Goal: Information Seeking & Learning: Learn about a topic

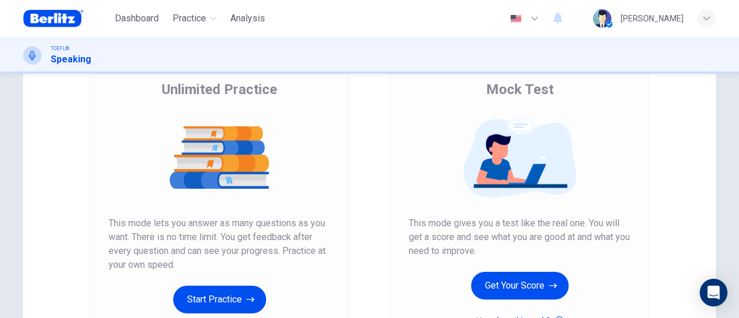
scroll to position [231, 0]
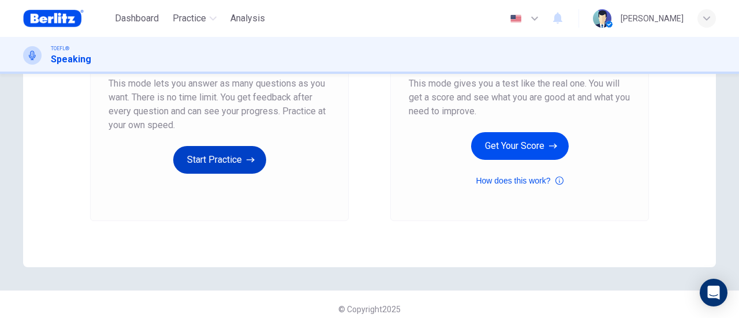
click at [208, 161] on button "Start Practice" at bounding box center [219, 160] width 93 height 28
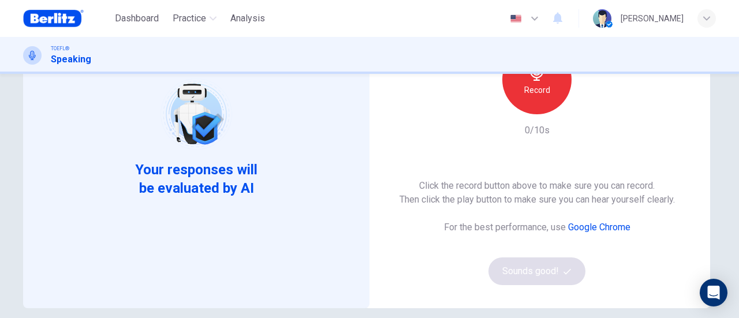
scroll to position [58, 0]
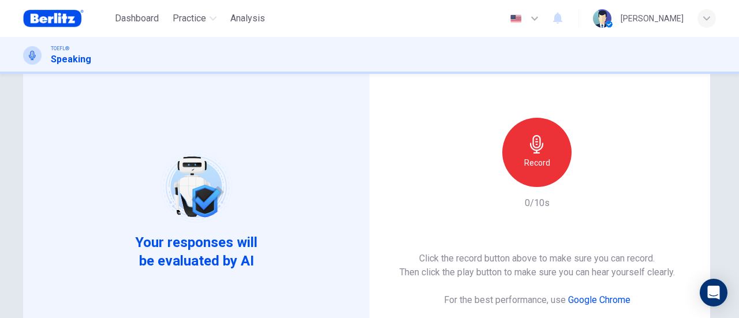
click at [547, 150] on div "Record" at bounding box center [536, 152] width 69 height 69
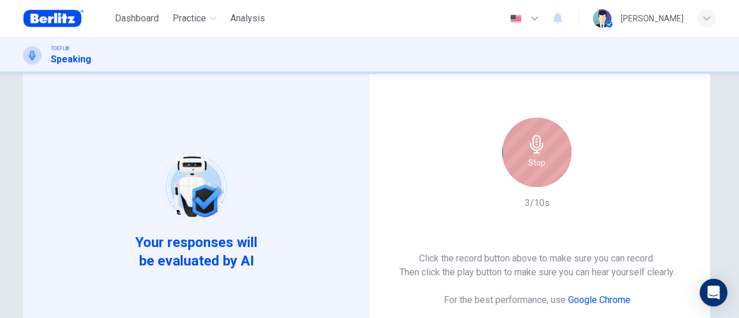
click at [546, 159] on div "Stop" at bounding box center [536, 152] width 69 height 69
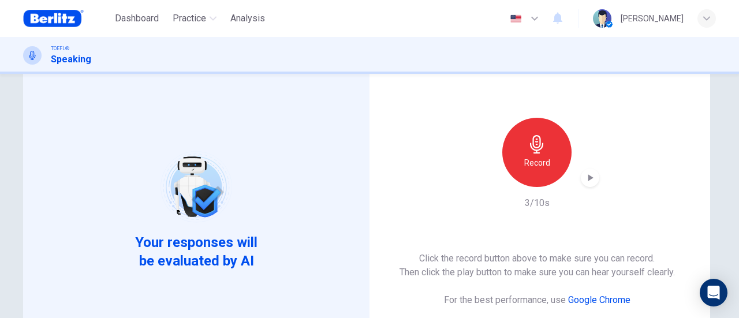
scroll to position [231, 0]
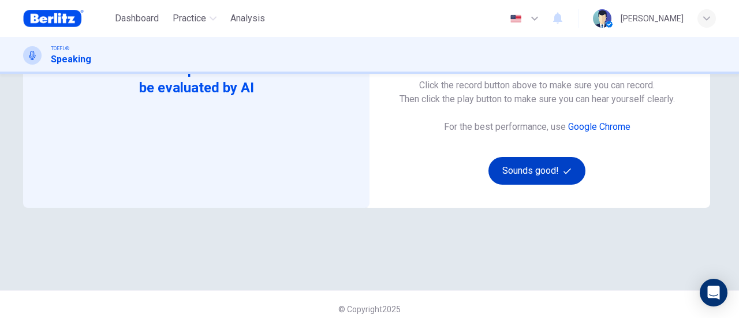
click at [548, 166] on button "Sounds good!" at bounding box center [536, 171] width 97 height 28
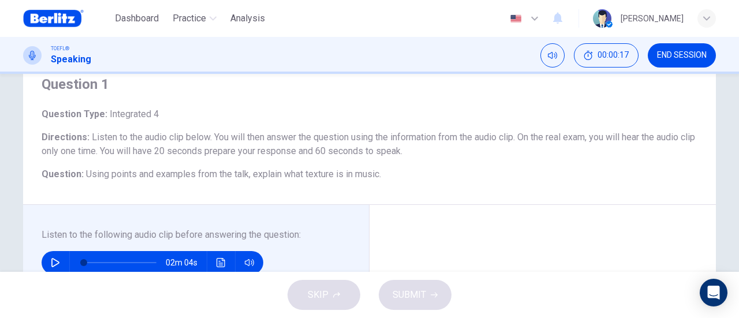
scroll to position [115, 0]
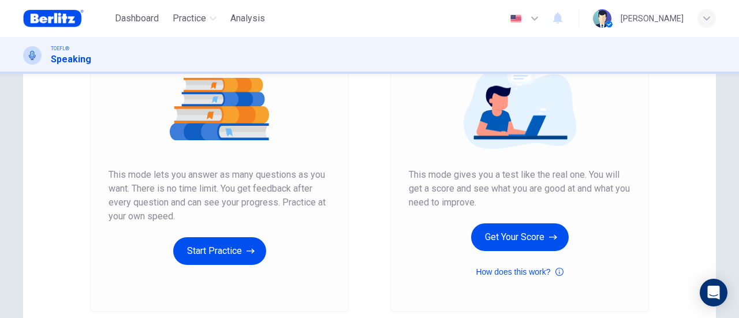
scroll to position [173, 0]
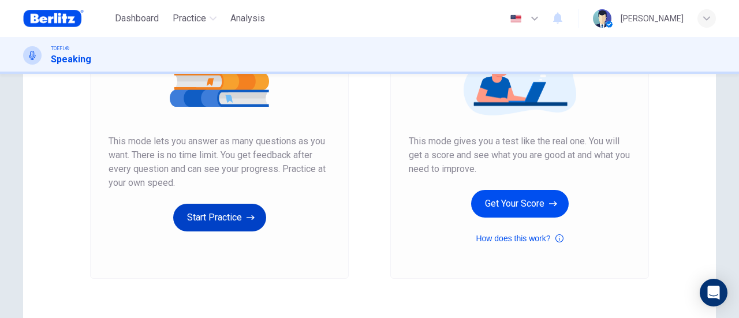
click at [225, 221] on button "Start Practice" at bounding box center [219, 218] width 93 height 28
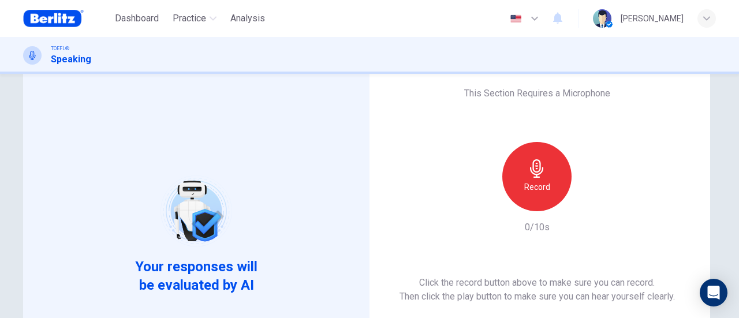
scroll to position [58, 0]
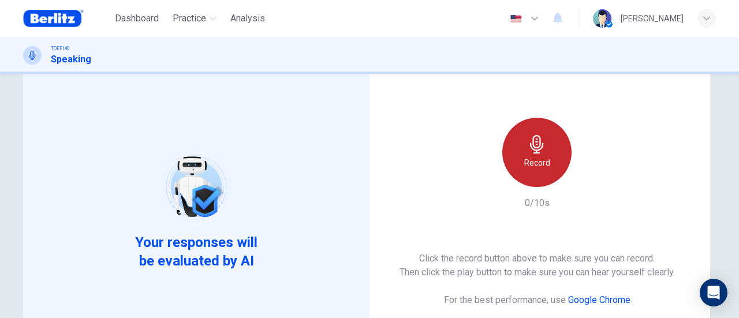
click at [532, 154] on div "Record" at bounding box center [536, 152] width 69 height 69
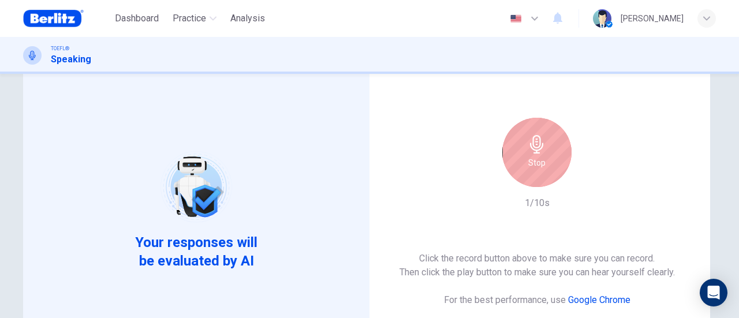
click at [530, 154] on div "Stop" at bounding box center [536, 152] width 69 height 69
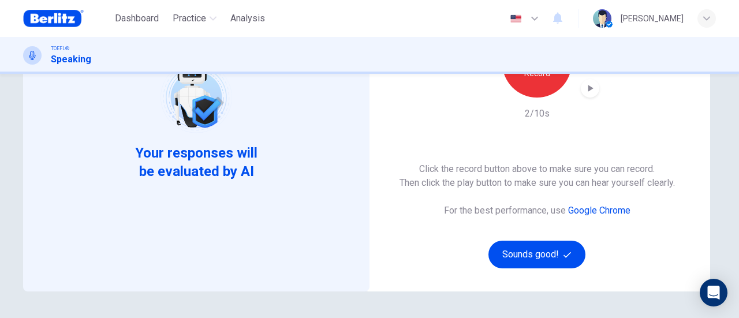
scroll to position [231, 0]
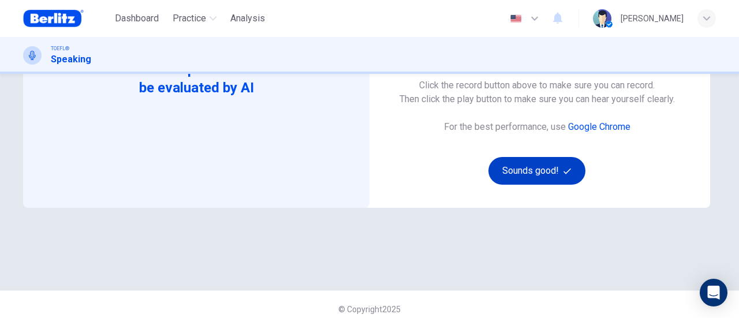
click at [528, 165] on button "Sounds good!" at bounding box center [536, 171] width 97 height 28
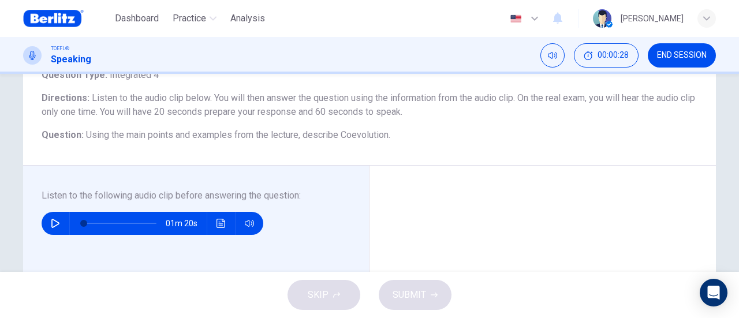
scroll to position [115, 0]
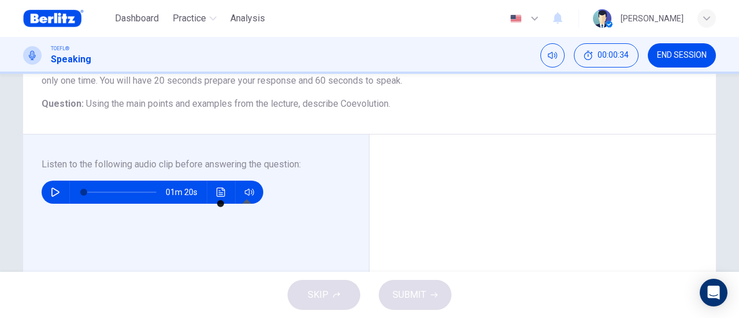
click at [249, 193] on icon "button" at bounding box center [249, 192] width 9 height 9
click at [51, 191] on icon "button" at bounding box center [55, 192] width 9 height 9
type input "*"
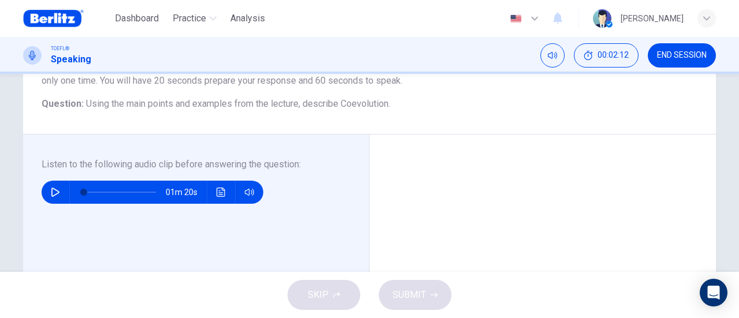
click at [216, 190] on icon "Click to see the audio transcription" at bounding box center [220, 192] width 9 height 9
click at [213, 193] on button "Click to see the audio transcription" at bounding box center [221, 192] width 18 height 23
drag, startPoint x: 270, startPoint y: 114, endPoint x: 293, endPoint y: 114, distance: 22.5
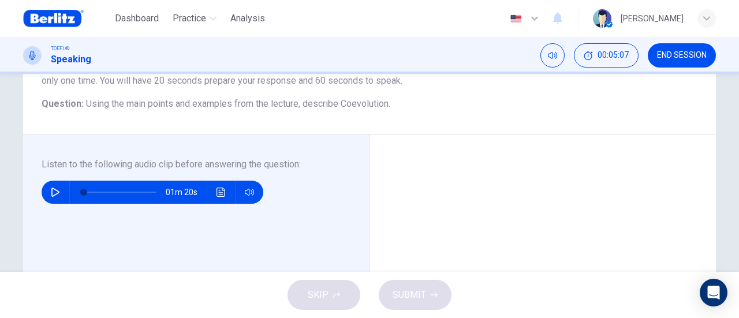
drag, startPoint x: 311, startPoint y: 119, endPoint x: 270, endPoint y: 119, distance: 41.0
drag, startPoint x: 428, startPoint y: 132, endPoint x: 334, endPoint y: 132, distance: 94.7
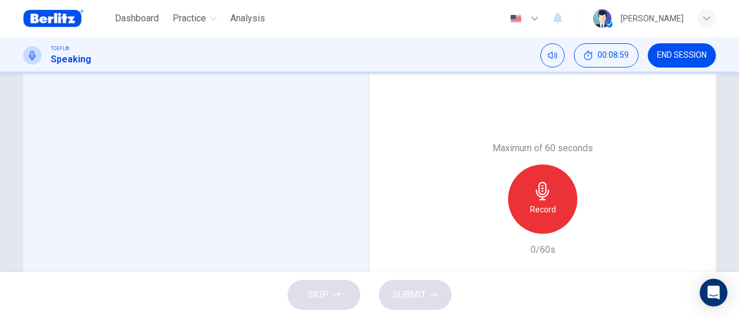
scroll to position [289, 0]
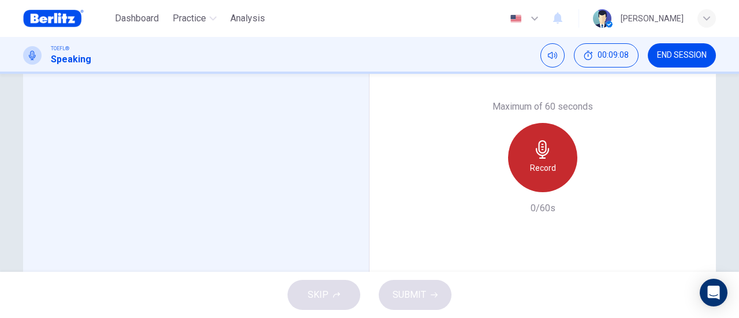
click at [554, 150] on div "Record" at bounding box center [542, 157] width 69 height 69
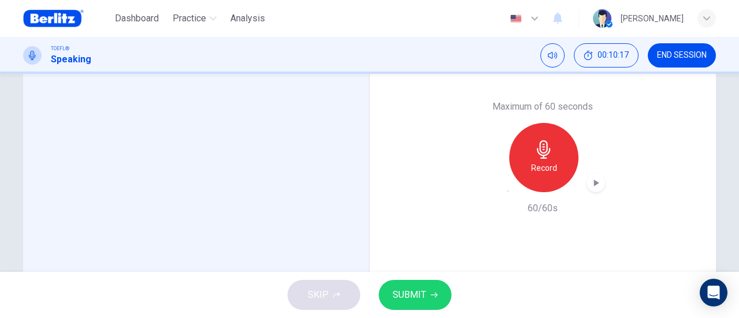
click at [435, 294] on icon "button" at bounding box center [434, 295] width 7 height 5
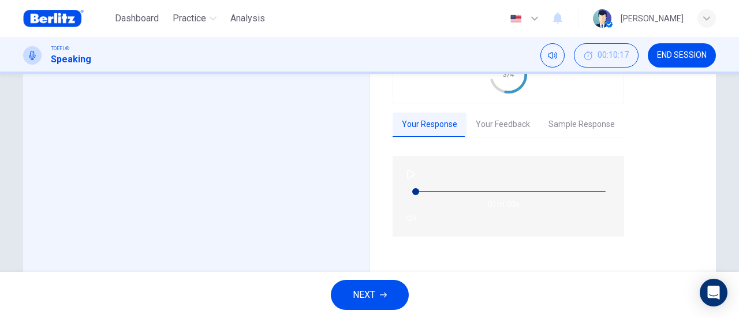
scroll to position [231, 0]
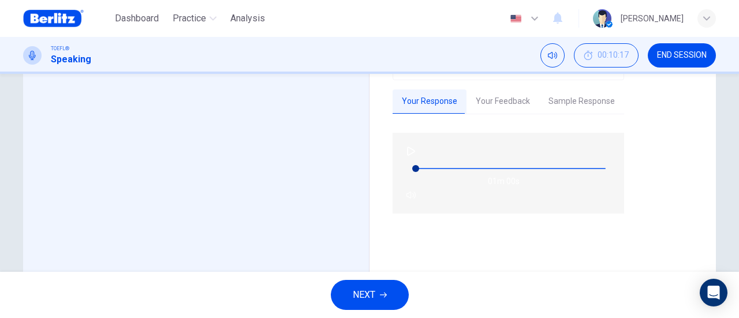
click at [505, 114] on button "Your Feedback" at bounding box center [502, 101] width 73 height 24
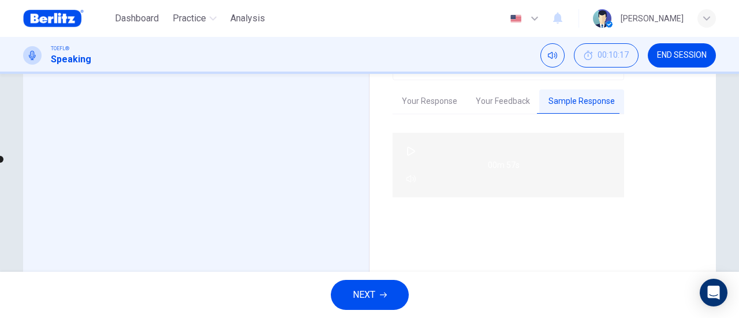
click at [412, 156] on icon "button" at bounding box center [410, 151] width 9 height 9
click at [416, 156] on icon "button" at bounding box center [410, 151] width 9 height 9
click at [414, 156] on icon "button" at bounding box center [411, 151] width 8 height 9
click at [414, 156] on icon "button" at bounding box center [410, 151] width 9 height 9
click at [414, 156] on icon "button" at bounding box center [411, 151] width 8 height 9
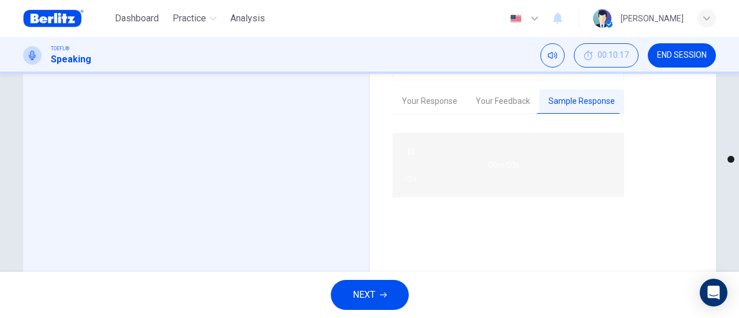
type input "*"
